Goal: Task Accomplishment & Management: Manage account settings

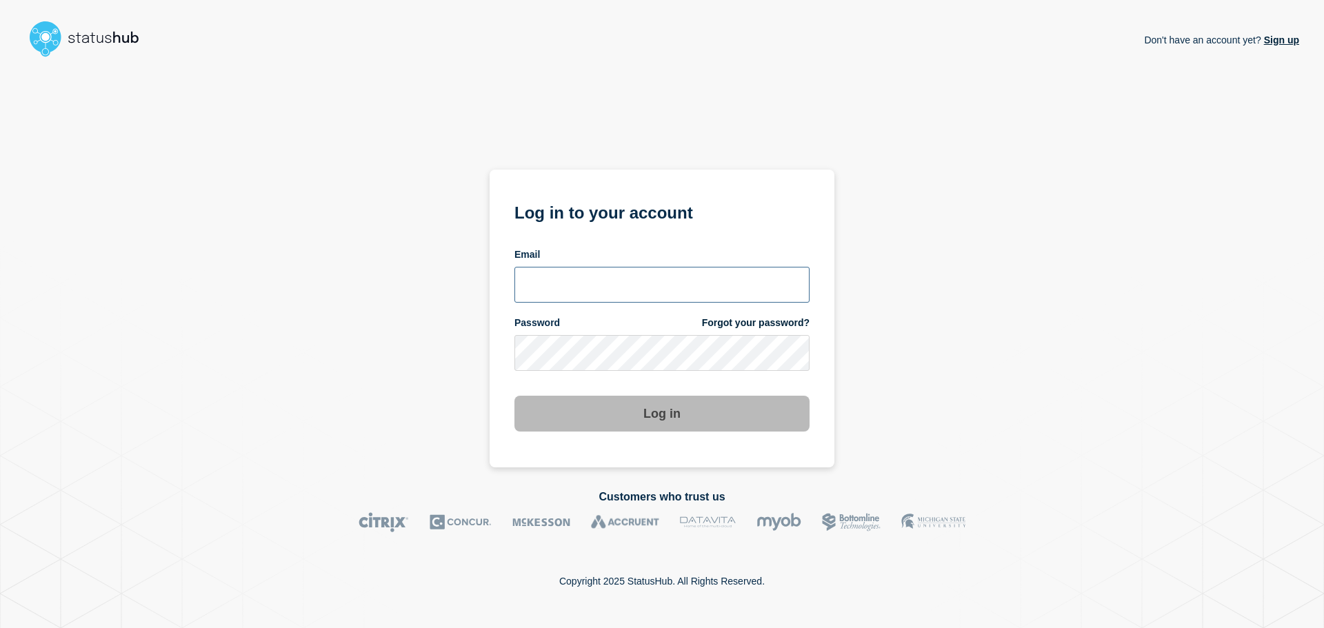
type input "ben.velasco@conexon.us"
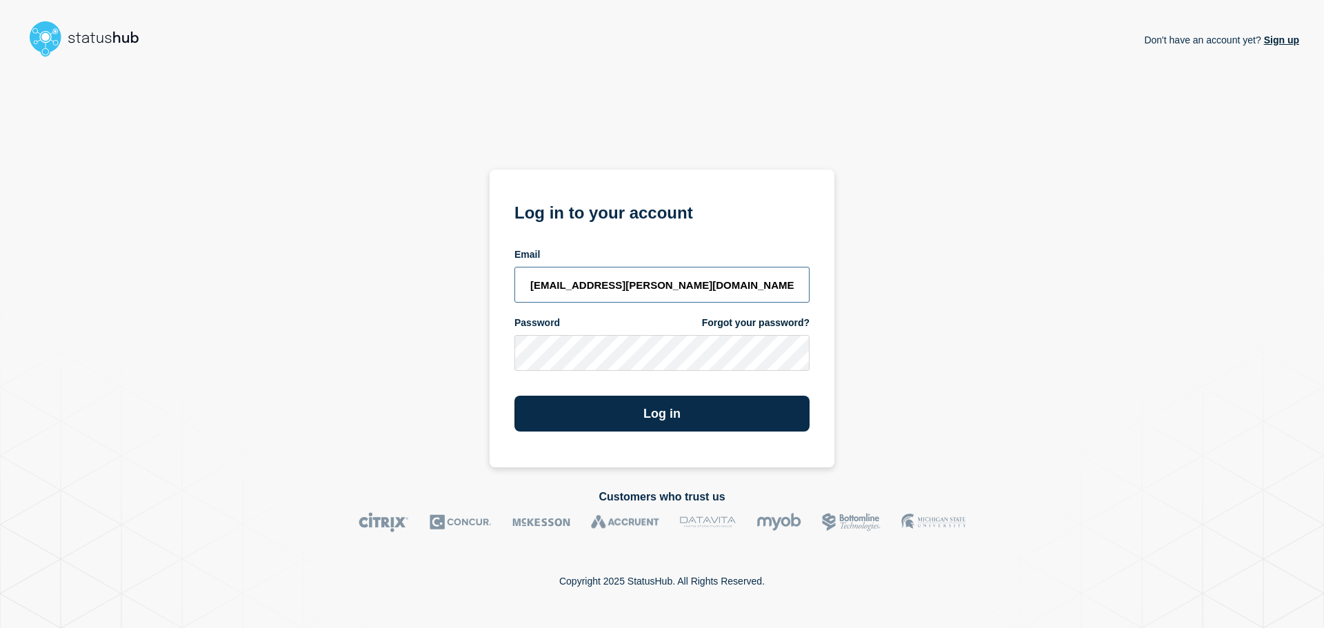
drag, startPoint x: 681, startPoint y: 288, endPoint x: 687, endPoint y: 302, distance: 15.5
click at [681, 288] on input "ben.velasco@conexon.us" at bounding box center [661, 285] width 295 height 36
click at [717, 401] on button "Log in" at bounding box center [661, 414] width 295 height 36
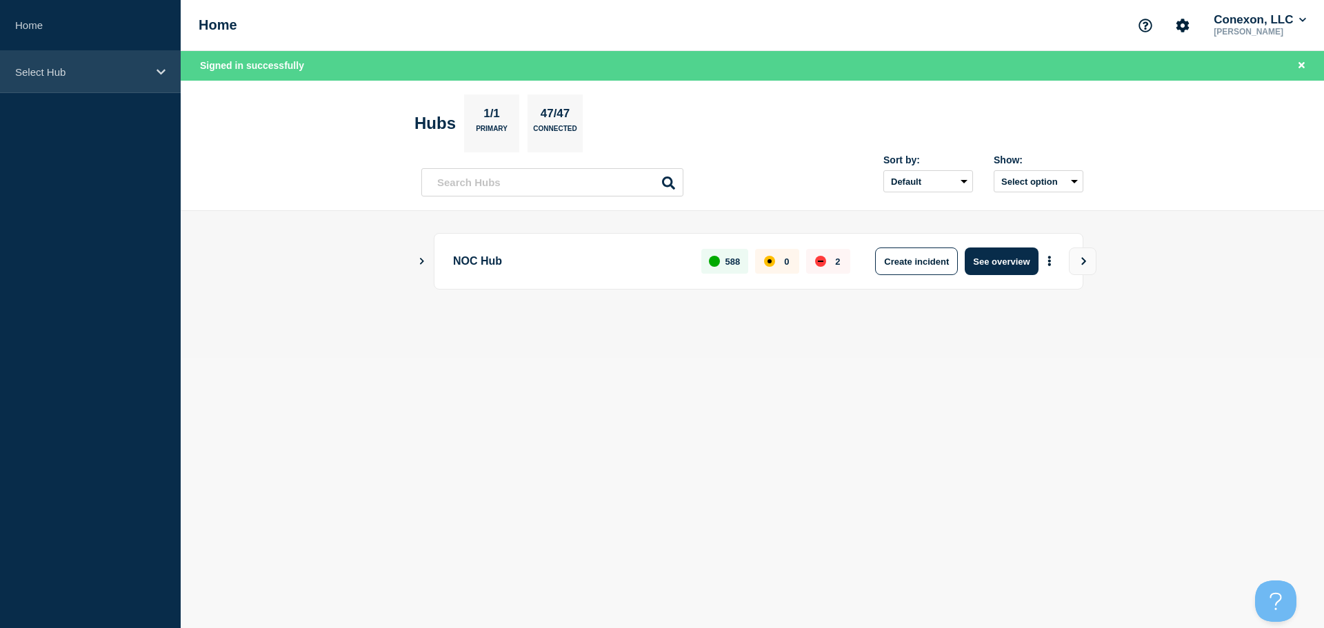
drag, startPoint x: 105, startPoint y: 53, endPoint x: 104, endPoint y: 61, distance: 8.3
click at [105, 53] on div "Select Hub" at bounding box center [90, 72] width 181 height 42
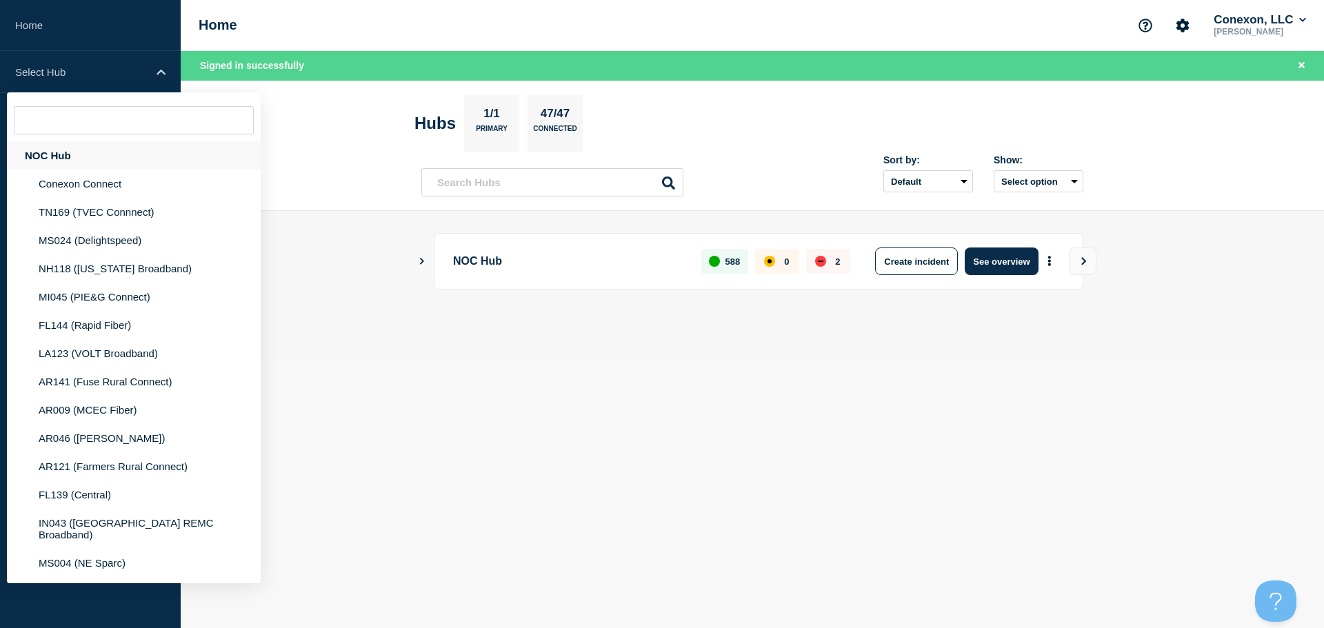
drag, startPoint x: 99, startPoint y: 159, endPoint x: 106, endPoint y: 166, distance: 9.3
click at [99, 160] on div "NOC Hub" at bounding box center [134, 155] width 254 height 28
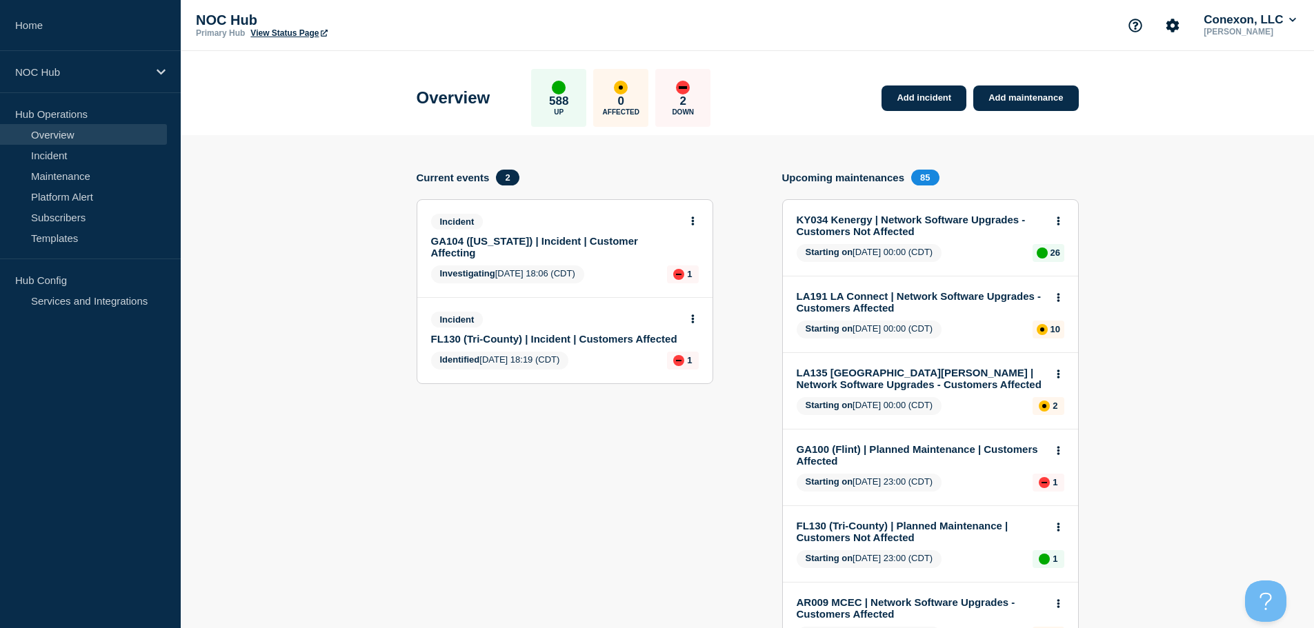
click at [523, 335] on link "FL130 (Tri-County) | Incident | Customers Affected" at bounding box center [555, 339] width 249 height 12
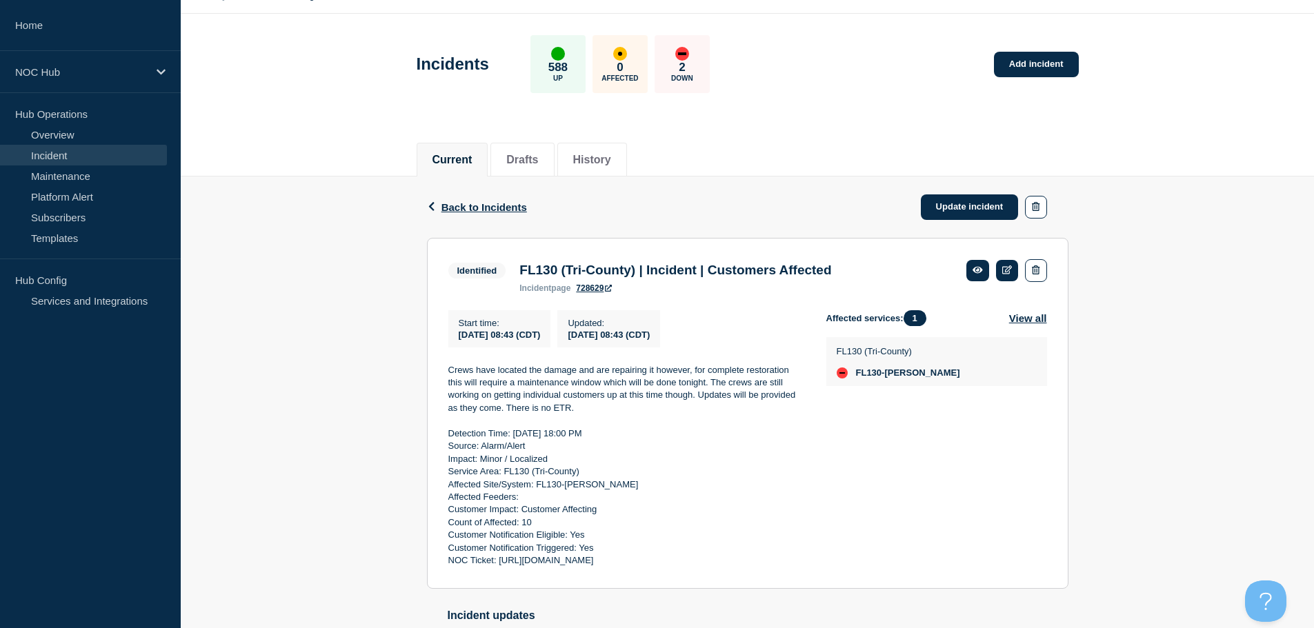
scroll to position [69, 0]
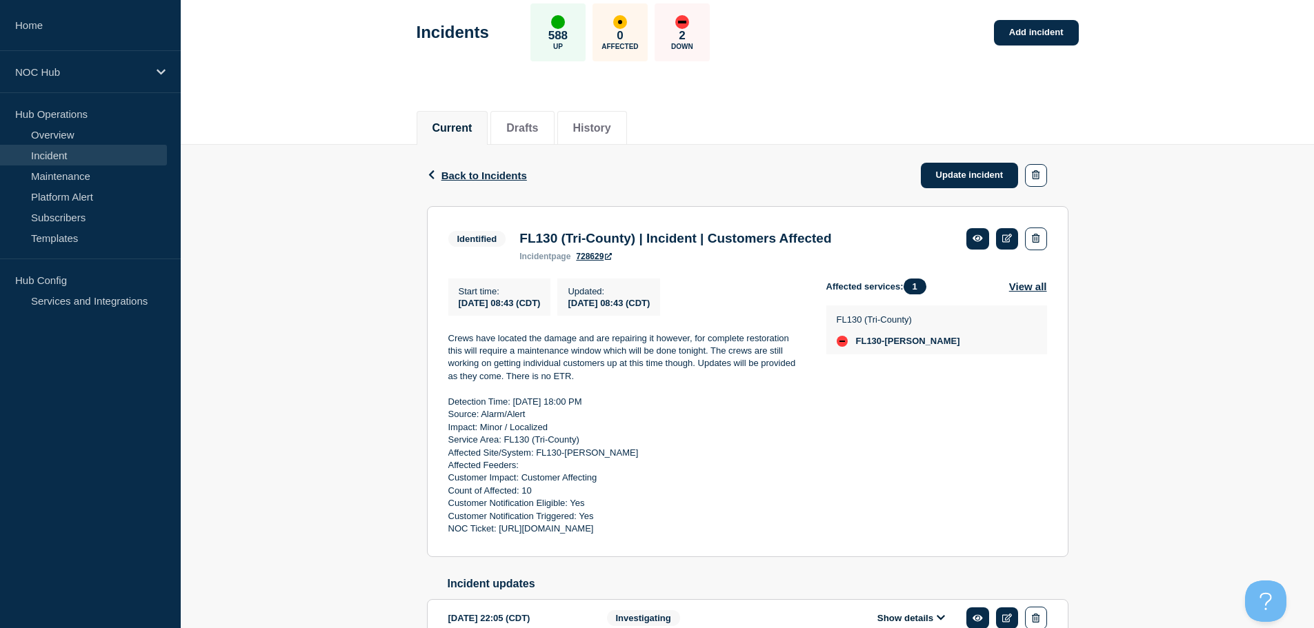
drag, startPoint x: 814, startPoint y: 539, endPoint x: 434, endPoint y: 405, distance: 403.8
click at [434, 405] on section "Identified FL130 (Tri-County) | Incident | Customers Affected incident page 728…" at bounding box center [747, 381] width 641 height 351
copy div "Detection Time: [DATE] 18:00 PM Source: Alarm/Alert Impact: Minor / Localized S…"
click at [942, 179] on link "Update incident" at bounding box center [970, 176] width 98 height 26
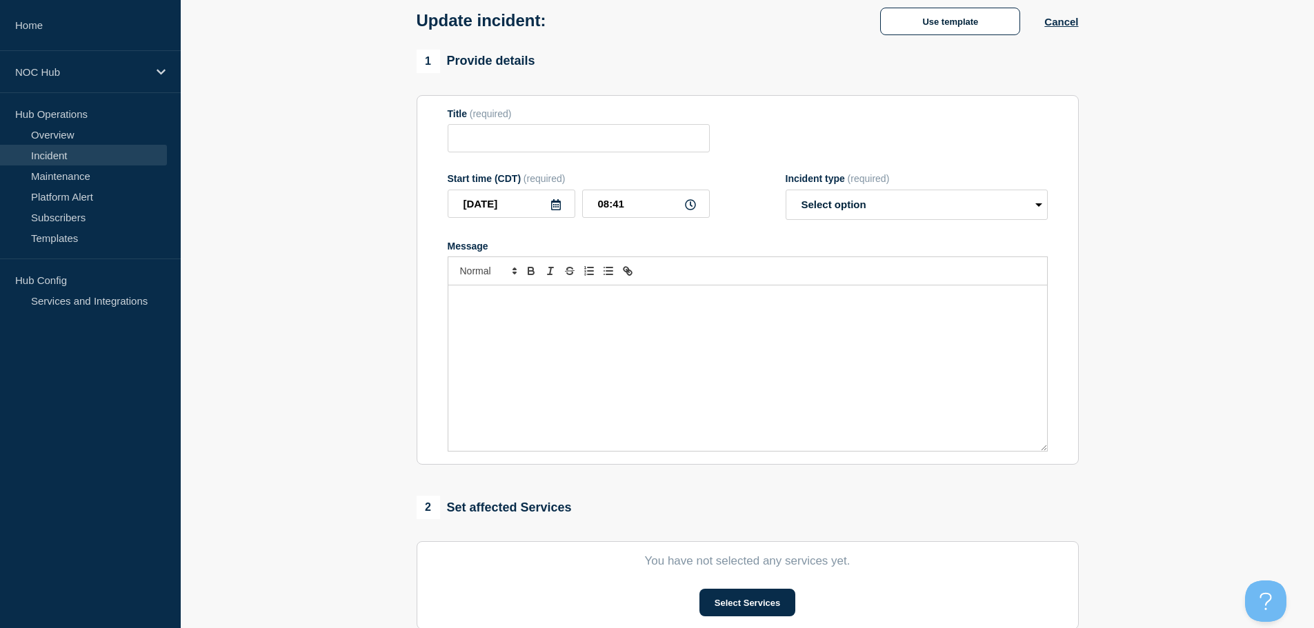
type input "FL130 (Tri-County) | Incident | Customers Affected"
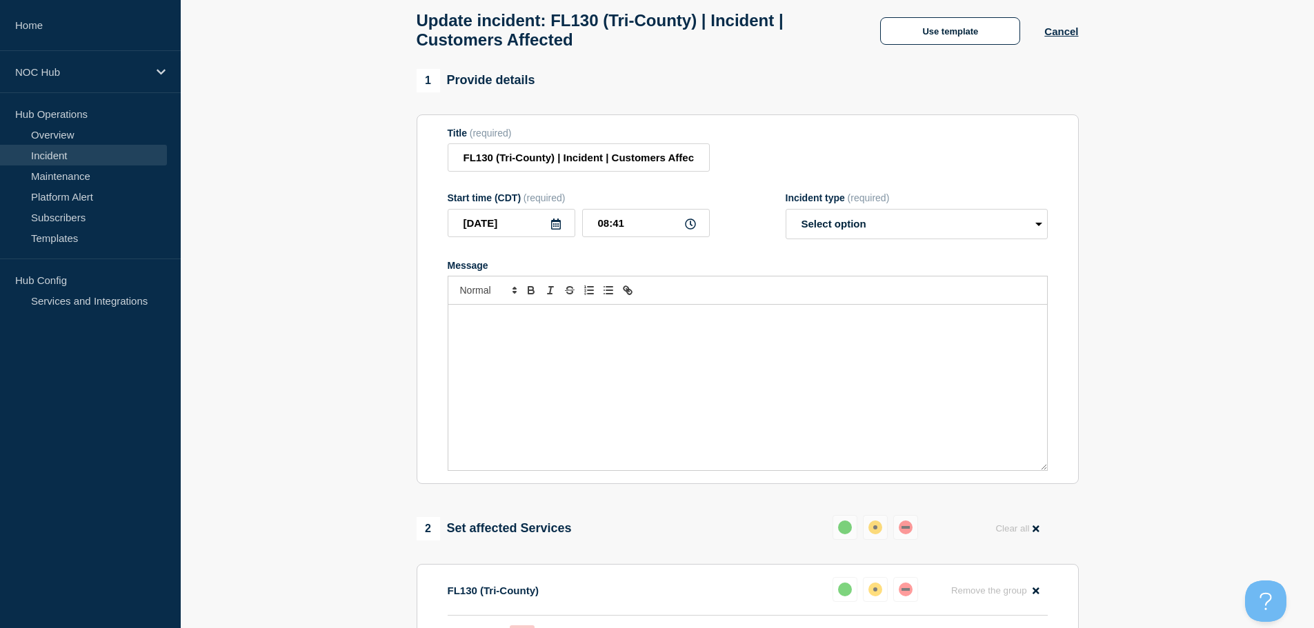
click at [941, 15] on div "Update incident: FL130 (Tri-County) | Incident | Customers Affected Use templat…" at bounding box center [747, 25] width 693 height 87
click at [896, 31] on button "Use template" at bounding box center [950, 31] width 140 height 28
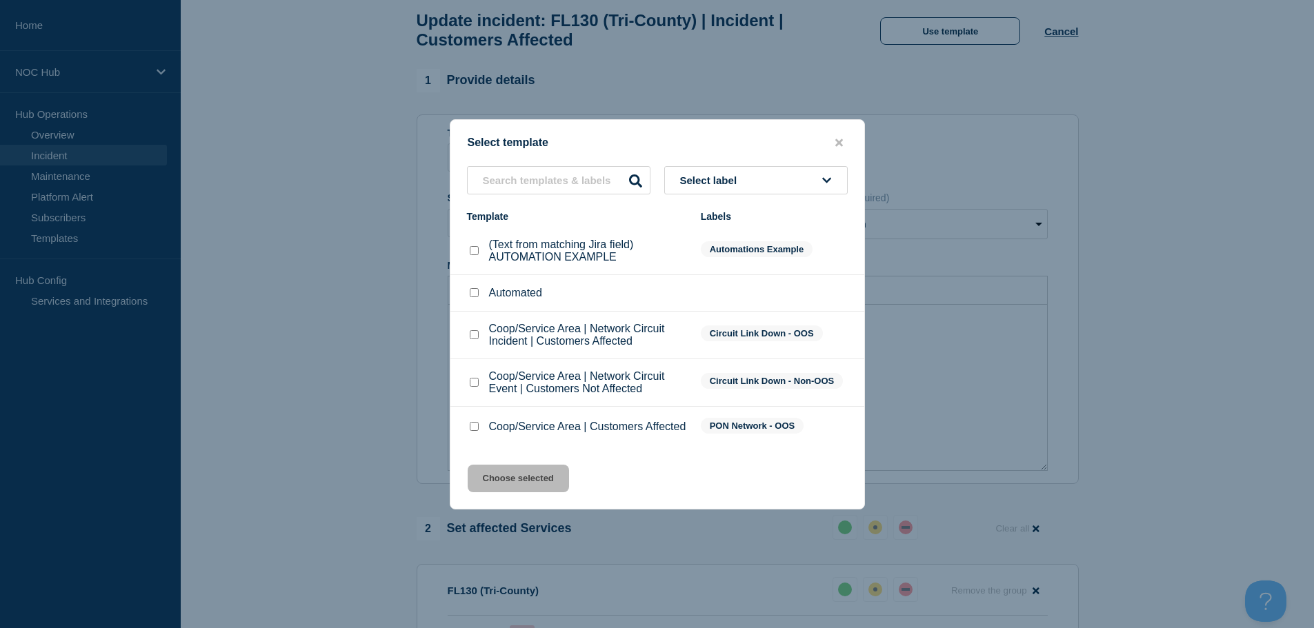
click at [477, 429] on input "Coop/Service Area | Customers Affected checkbox" at bounding box center [474, 426] width 9 height 9
checkbox input "true"
click at [517, 506] on div "Select template Select label Template Labels (Text from matching Jira field) AU…" at bounding box center [657, 314] width 415 height 390
drag, startPoint x: 530, startPoint y: 490, endPoint x: 563, endPoint y: 474, distance: 37.6
click at [530, 490] on button "Choose selected" at bounding box center [518, 479] width 101 height 28
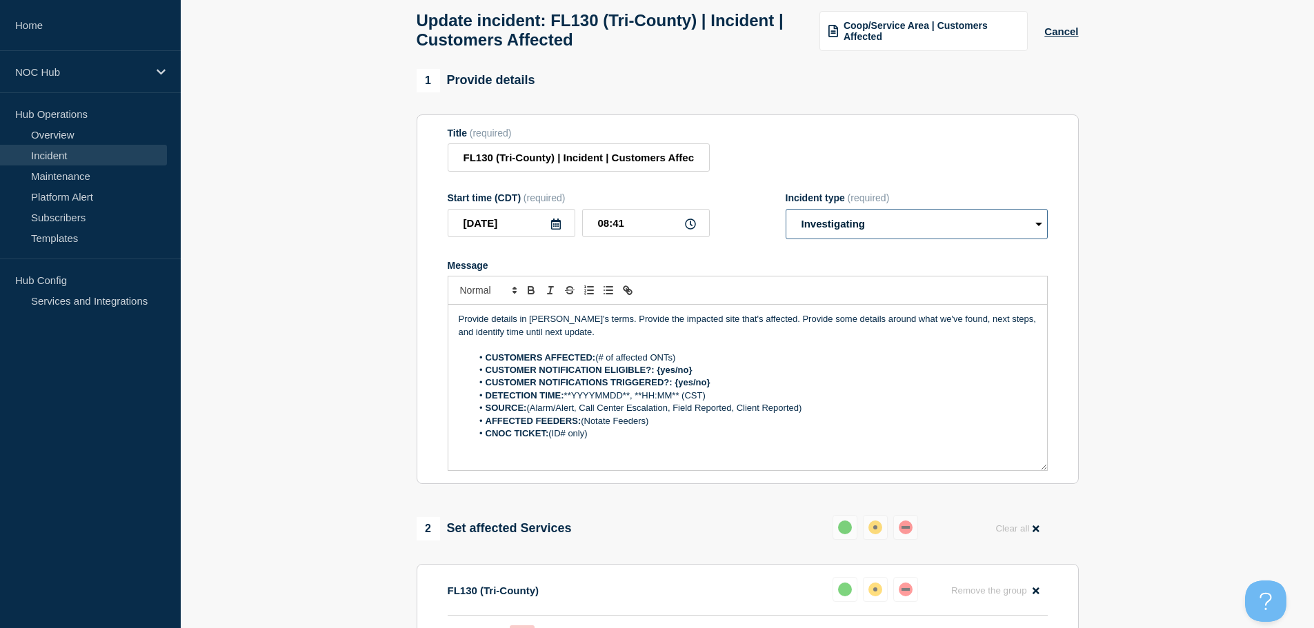
drag, startPoint x: 888, startPoint y: 232, endPoint x: 886, endPoint y: 240, distance: 7.9
click at [888, 233] on select "Select option Investigating Identified Monitoring Resolved" at bounding box center [917, 224] width 262 height 30
select select "resolved"
click at [786, 215] on select "Select option Investigating Identified Monitoring Resolved" at bounding box center [917, 224] width 262 height 30
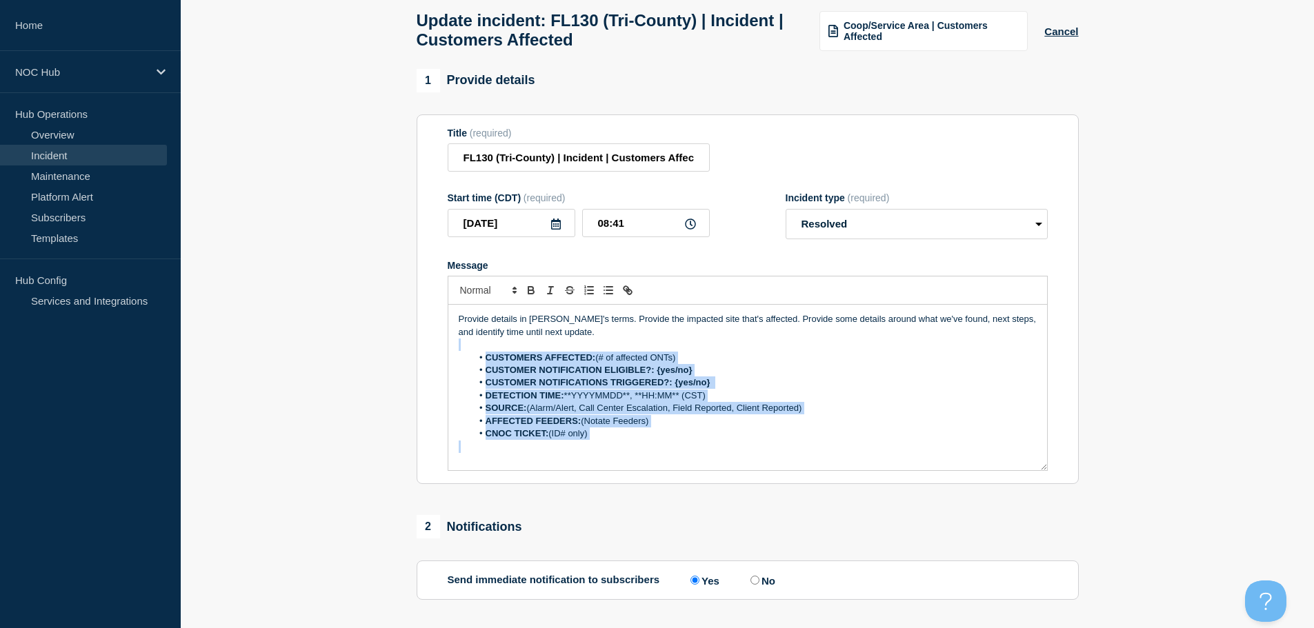
drag, startPoint x: 617, startPoint y: 453, endPoint x: 471, endPoint y: 355, distance: 176.0
click at [471, 355] on div "Provide details in [PERSON_NAME]'s terms. Provide the impacted site that's affe…" at bounding box center [747, 388] width 599 height 166
paste div "Message"
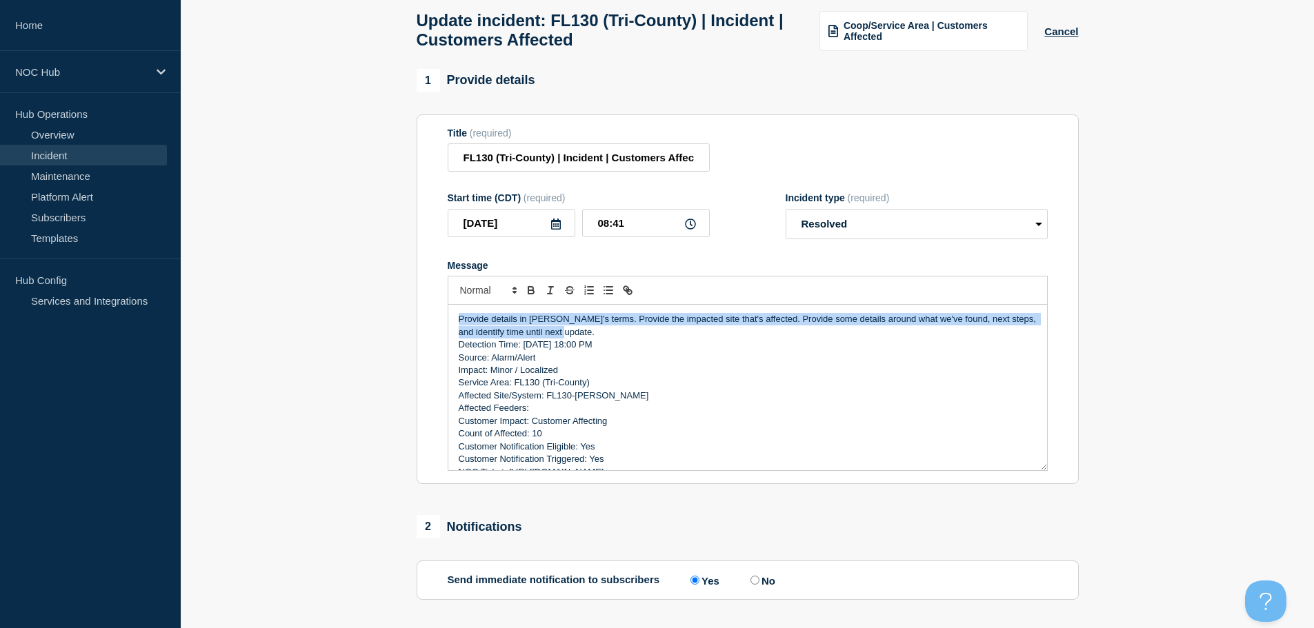
drag, startPoint x: 594, startPoint y: 330, endPoint x: 363, endPoint y: 323, distance: 230.5
click at [363, 323] on section "1 Provide details Title (required) FL130 (Tri-County) | Incident | Customers Af…" at bounding box center [747, 504] width 1133 height 871
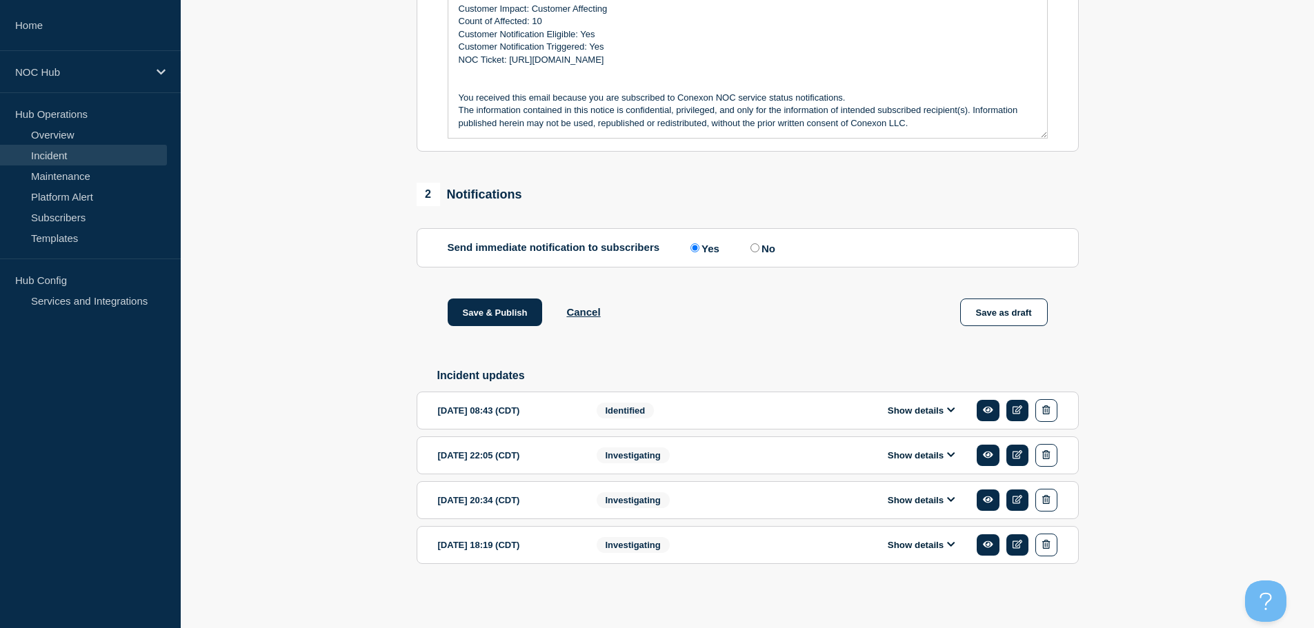
scroll to position [412, 0]
click at [501, 312] on button "Save & Publish" at bounding box center [495, 313] width 95 height 28
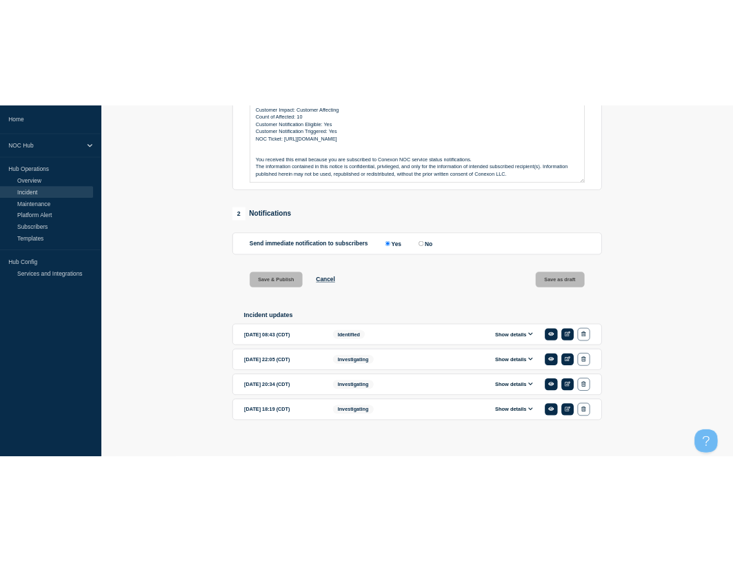
scroll to position [0, 0]
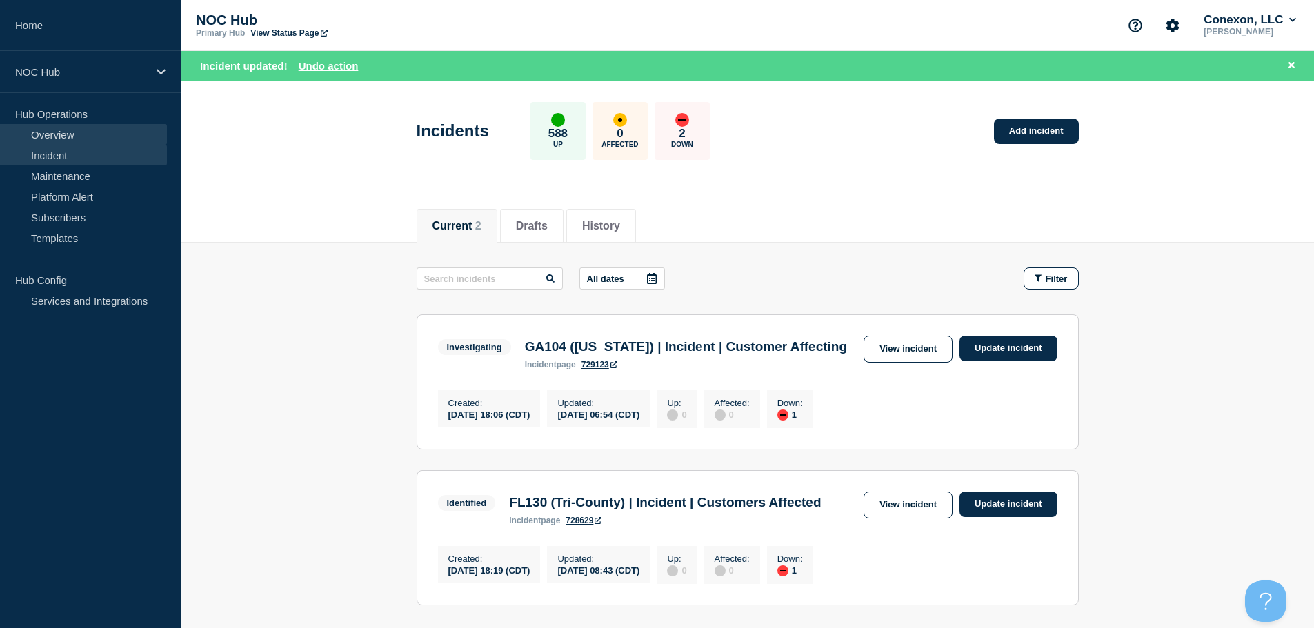
click at [67, 139] on link "Overview" at bounding box center [83, 134] width 167 height 21
